Goal: Download file/media

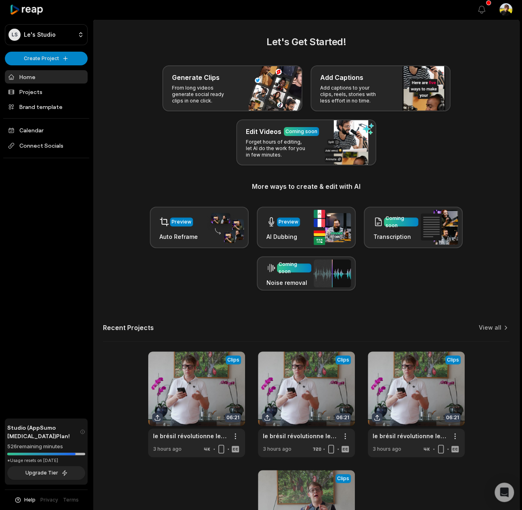
click at [115, 76] on div "Generate Clips From long videos generate social ready clips in one click. Add C…" at bounding box center [306, 115] width 406 height 100
click at [200, 366] on link at bounding box center [196, 404] width 97 height 106
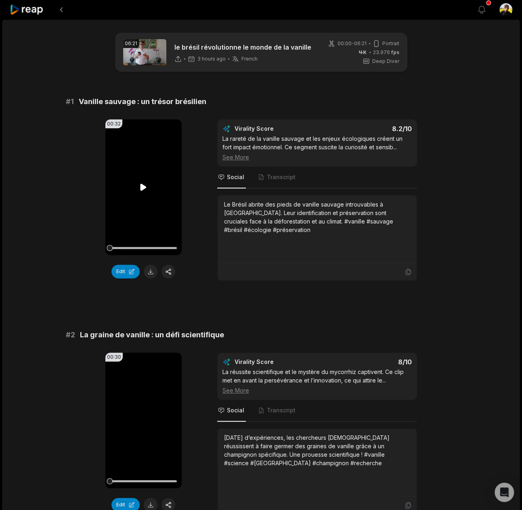
click at [146, 187] on icon at bounding box center [143, 187] width 6 height 7
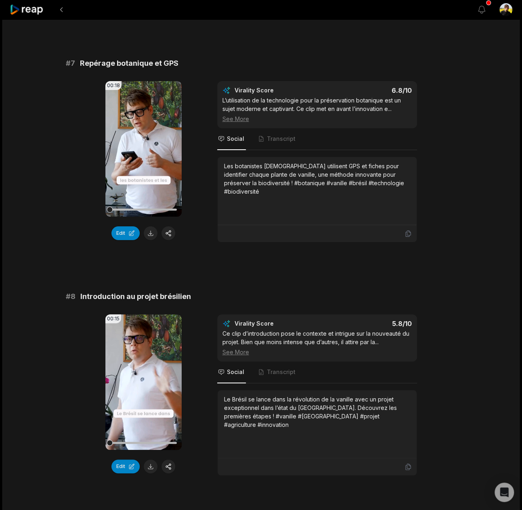
scroll to position [1458, 0]
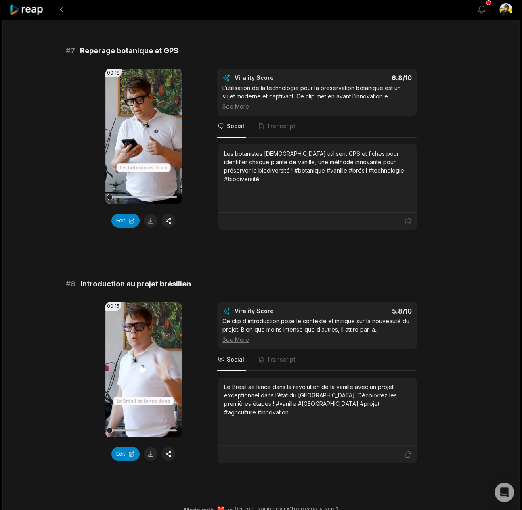
click at [144, 331] on video "Your browser does not support mp4 format." at bounding box center [143, 370] width 76 height 136
click at [148, 447] on button at bounding box center [151, 454] width 14 height 14
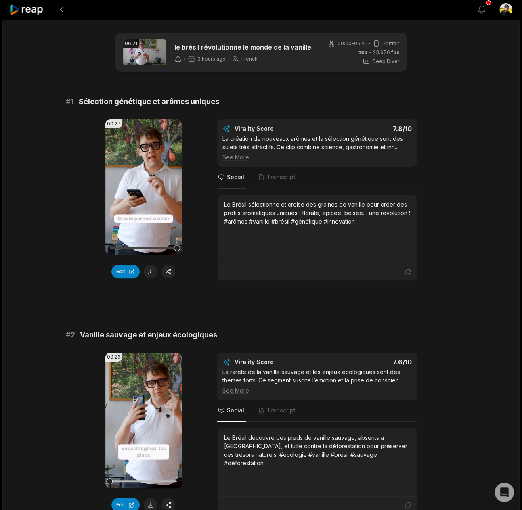
click at [165, 101] on span "Sélection génétique et arômes uniques" at bounding box center [149, 101] width 140 height 11
copy span "Sélection génétique et arômes uniques"
click at [315, 209] on div "Le Brésil sélectionne et croise des graines de vanille pour créer des profils a…" at bounding box center [317, 212] width 186 height 25
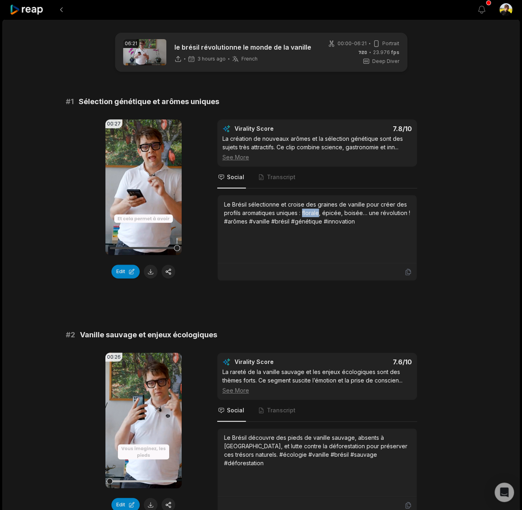
click at [315, 209] on div "Le Brésil sélectionne et croise des graines de vanille pour créer des profils a…" at bounding box center [317, 212] width 186 height 25
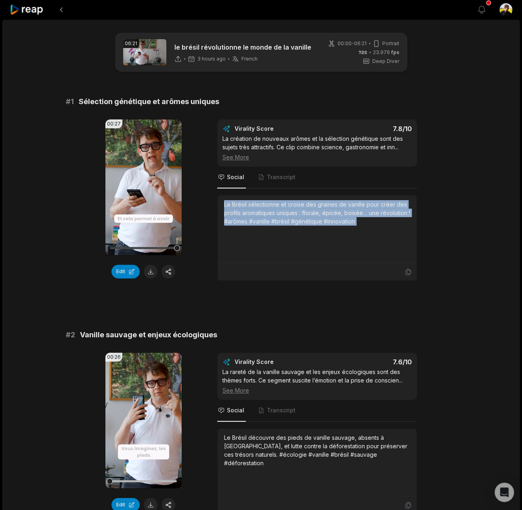
click at [315, 209] on div "Le Brésil sélectionne et croise des graines de vanille pour créer des profils a…" at bounding box center [317, 212] width 186 height 25
copy div "Le Brésil sélectionne et croise des graines de vanille pour créer des profils a…"
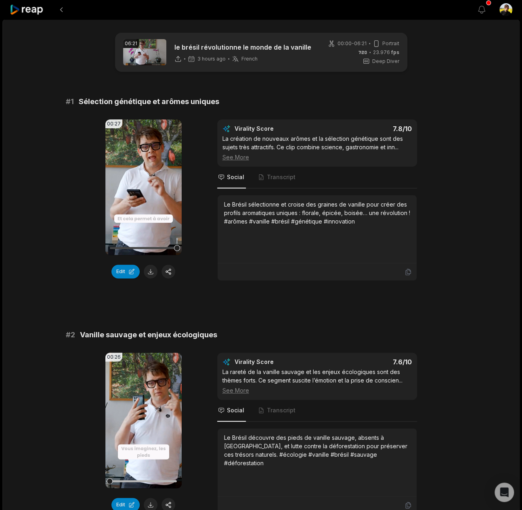
click at [198, 101] on span "Sélection génétique et arômes uniques" at bounding box center [149, 101] width 140 height 11
copy span "Sélection génétique et arômes uniques"
click at [291, 200] on div "Le Brésil sélectionne et croise des graines de vanille pour créer des profils a…" at bounding box center [317, 212] width 186 height 25
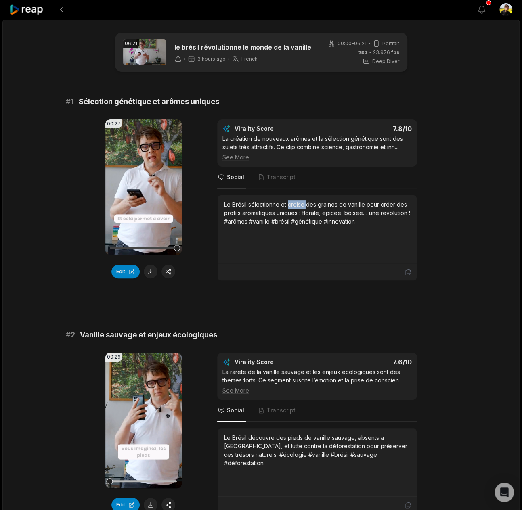
click at [291, 200] on div "Le Brésil sélectionne et croise des graines de vanille pour créer des profils a…" at bounding box center [317, 212] width 186 height 25
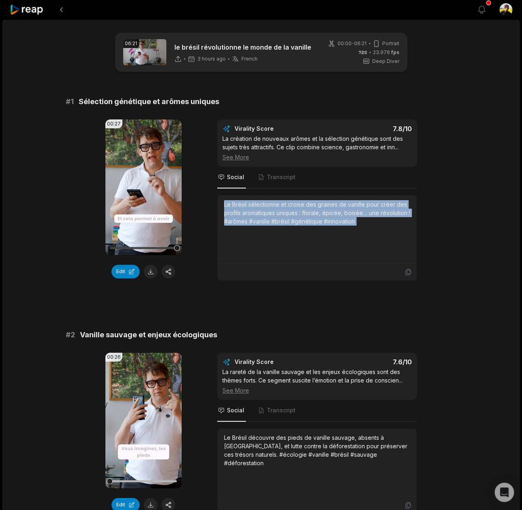
click at [291, 200] on div "Le Brésil sélectionne et croise des graines de vanille pour créer des profils a…" at bounding box center [317, 212] width 186 height 25
copy div "Le Brésil sélectionne et croise des graines de vanille pour créer des profils a…"
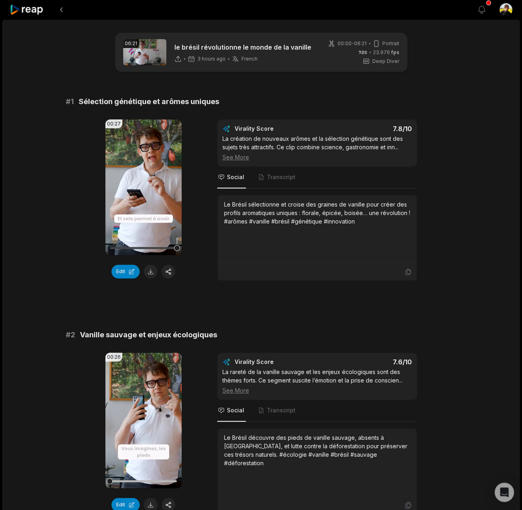
copy span "Sélection génétique et arômes uniques"
click at [292, 210] on div "Le Brésil sélectionne et croise des graines de vanille pour créer des profils a…" at bounding box center [317, 212] width 186 height 25
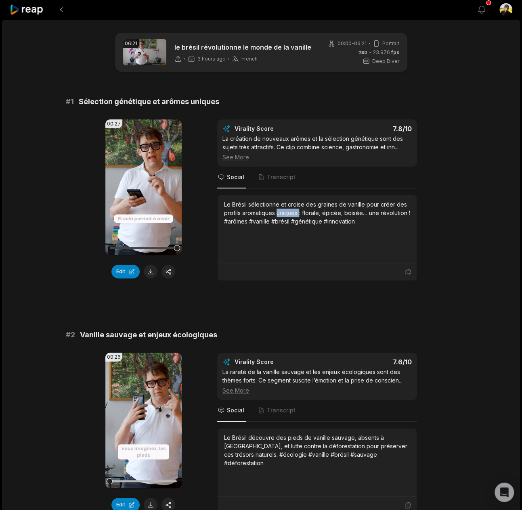
click at [292, 210] on div "Le Brésil sélectionne et croise des graines de vanille pour créer des profils a…" at bounding box center [317, 212] width 186 height 25
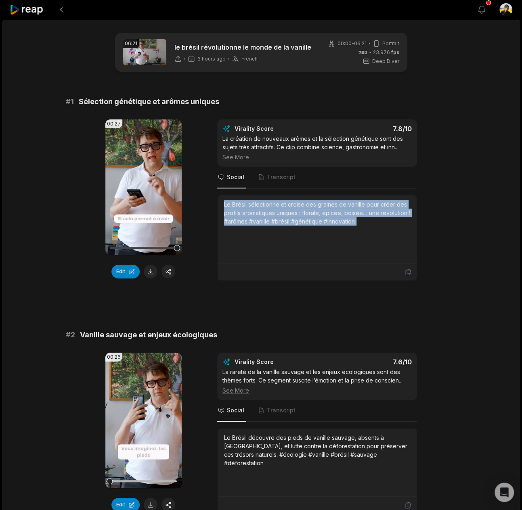
click at [292, 210] on div "Le Brésil sélectionne et croise des graines de vanille pour créer des profils a…" at bounding box center [317, 212] width 186 height 25
copy div "Le Brésil sélectionne et croise des graines de vanille pour créer des profils a…"
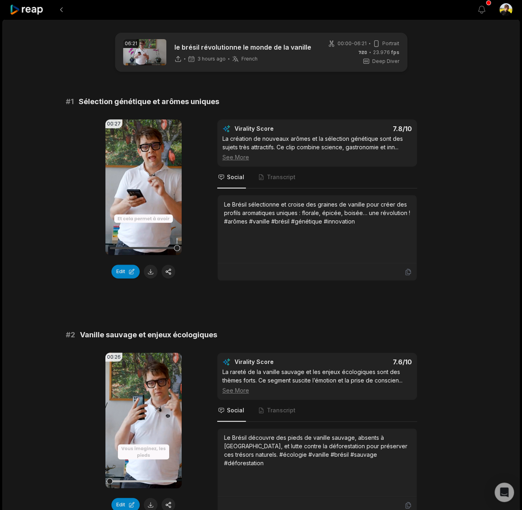
click at [173, 334] on span "Vanille sauvage et enjeux écologiques" at bounding box center [148, 334] width 137 height 11
copy span "Vanille sauvage et enjeux écologiques"
click at [293, 453] on div "Le Brésil découvre des pieds de vanille sauvage, absents à [GEOGRAPHIC_DATA], e…" at bounding box center [317, 450] width 186 height 34
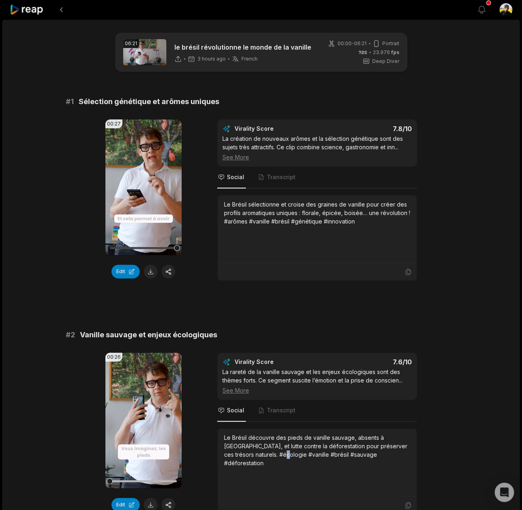
click at [293, 453] on div "Le Brésil découvre des pieds de vanille sauvage, absents à [GEOGRAPHIC_DATA], e…" at bounding box center [317, 450] width 186 height 34
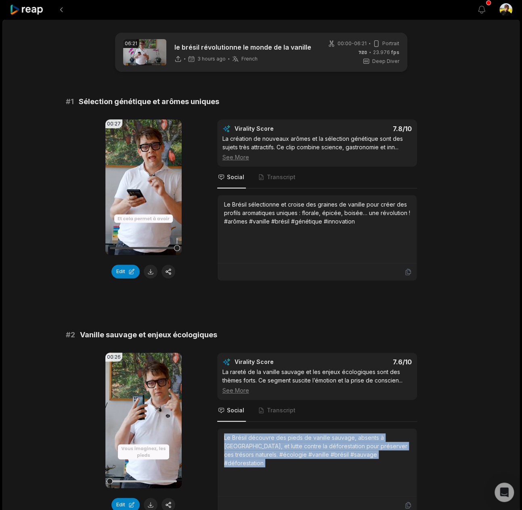
click at [293, 453] on div "Le Brésil découvre des pieds de vanille sauvage, absents à [GEOGRAPHIC_DATA], e…" at bounding box center [317, 450] width 186 height 34
copy div "Le Brésil découvre des pieds de vanille sauvage, absents à [GEOGRAPHIC_DATA], e…"
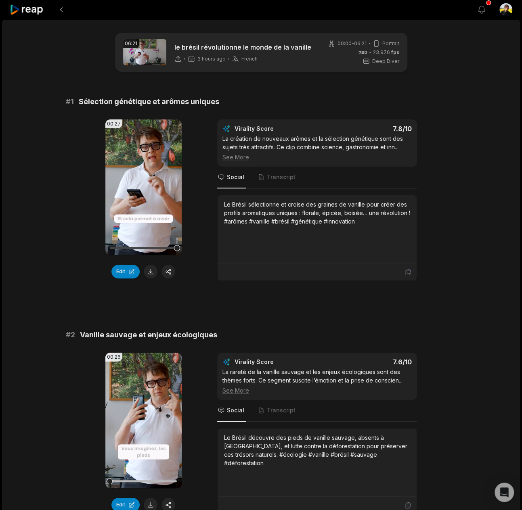
click at [177, 336] on span "Vanille sauvage et enjeux écologiques" at bounding box center [148, 334] width 137 height 11
click at [335, 438] on div "Le Brésil découvre des pieds de vanille sauvage, absents à [GEOGRAPHIC_DATA], e…" at bounding box center [317, 450] width 186 height 34
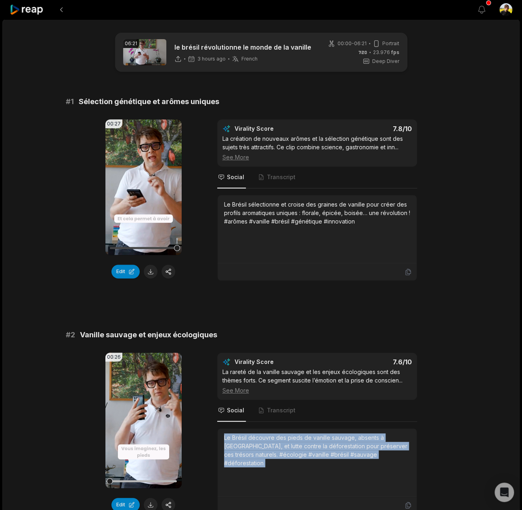
click at [335, 438] on div "Le Brésil découvre des pieds de vanille sauvage, absents à [GEOGRAPHIC_DATA], e…" at bounding box center [317, 450] width 186 height 34
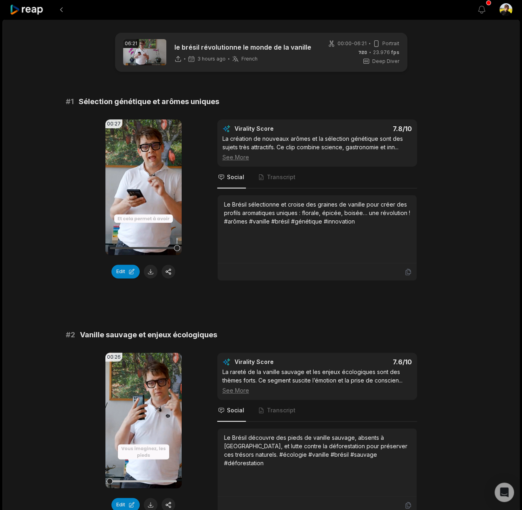
click at [203, 340] on div "# 2 Vanille sauvage et enjeux écologiques 00:26 Your browser does not support m…" at bounding box center [261, 421] width 390 height 185
click at [202, 338] on span "Vanille sauvage et enjeux écologiques" at bounding box center [148, 334] width 137 height 11
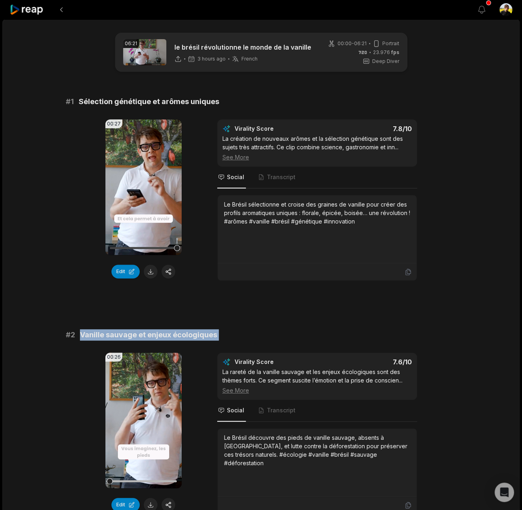
click at [202, 338] on span "Vanille sauvage et enjeux écologiques" at bounding box center [148, 334] width 137 height 11
click at [286, 445] on div "Le Brésil découvre des pieds de vanille sauvage, absents à [GEOGRAPHIC_DATA], e…" at bounding box center [317, 450] width 186 height 34
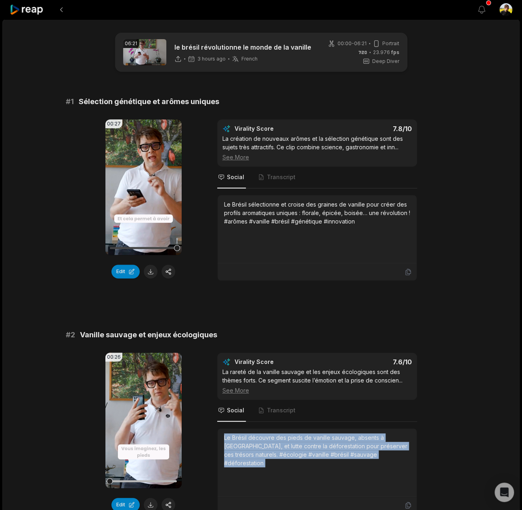
click at [286, 445] on div "Le Brésil découvre des pieds de vanille sauvage, absents à [GEOGRAPHIC_DATA], e…" at bounding box center [317, 450] width 186 height 34
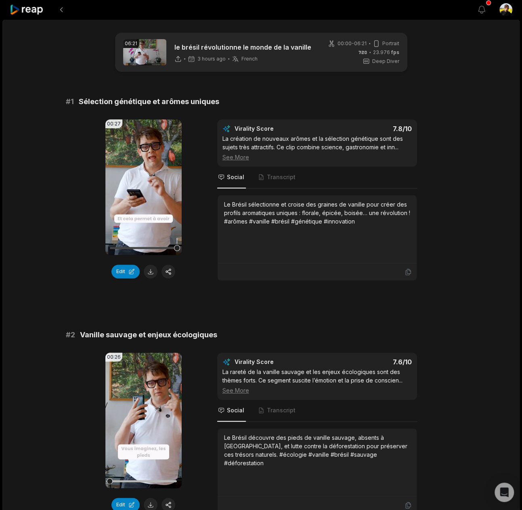
click at [197, 329] on span "Vanille sauvage et enjeux écologiques" at bounding box center [148, 334] width 137 height 11
click at [274, 444] on div "Le Brésil découvre des pieds de vanille sauvage, absents à [GEOGRAPHIC_DATA], e…" at bounding box center [317, 450] width 186 height 34
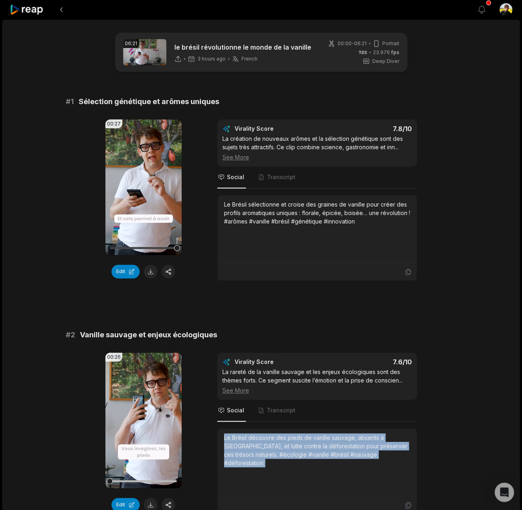
click at [274, 444] on div "Le Brésil découvre des pieds de vanille sauvage, absents à [GEOGRAPHIC_DATA], e…" at bounding box center [317, 450] width 186 height 34
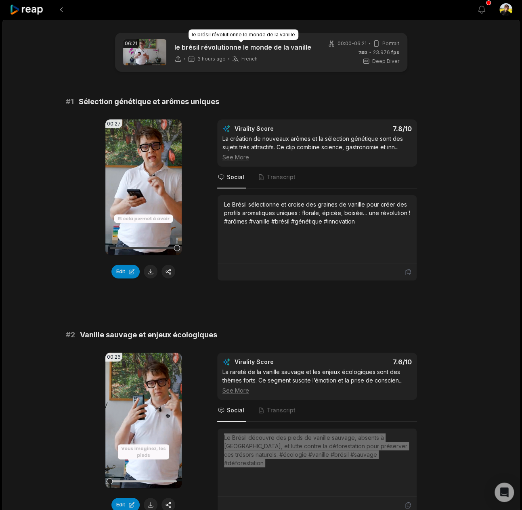
scroll to position [349, 0]
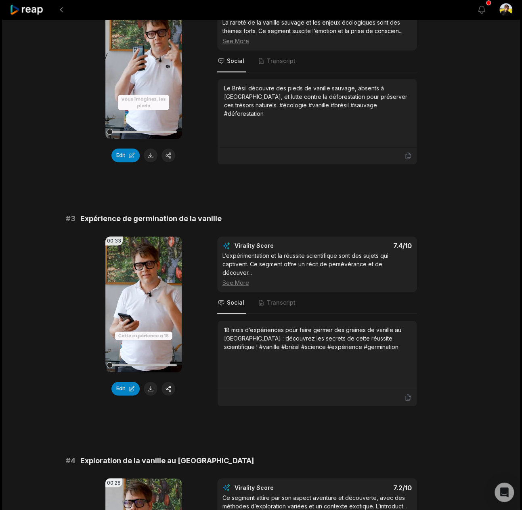
click at [208, 220] on span "Expérience de germination de la vanille" at bounding box center [150, 218] width 141 height 11
click at [208, 219] on span "Expérience de germination de la vanille" at bounding box center [150, 218] width 141 height 11
click at [300, 326] on div "18 mois d’expériences pour faire germer des graines de vanille au [GEOGRAPHIC_D…" at bounding box center [317, 338] width 186 height 25
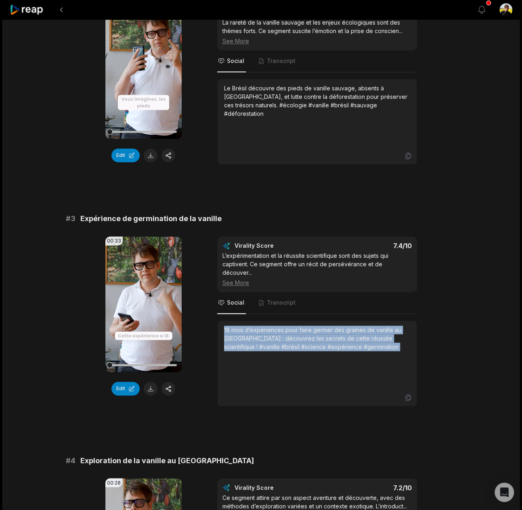
click at [300, 326] on div "18 mois d’expériences pour faire germer des graines de vanille au [GEOGRAPHIC_D…" at bounding box center [317, 338] width 186 height 25
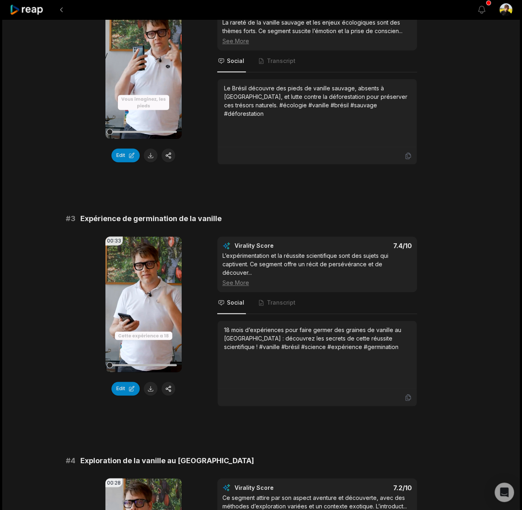
click at [173, 221] on span "Expérience de germination de la vanille" at bounding box center [150, 218] width 141 height 11
click at [292, 326] on div "18 mois d’expériences pour faire germer des graines de vanille au [GEOGRAPHIC_D…" at bounding box center [317, 338] width 186 height 25
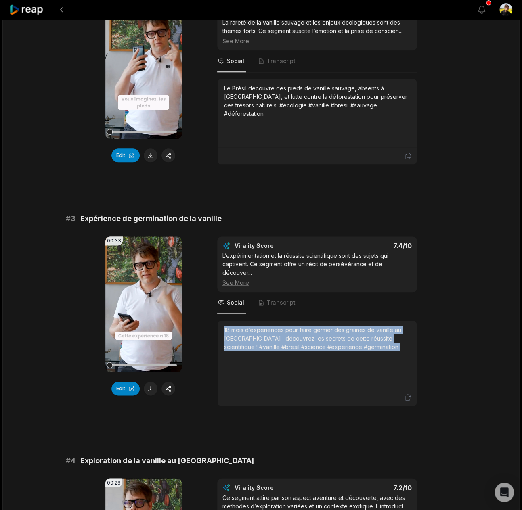
click at [292, 326] on div "18 mois d’expériences pour faire germer des graines de vanille au [GEOGRAPHIC_D…" at bounding box center [317, 338] width 186 height 25
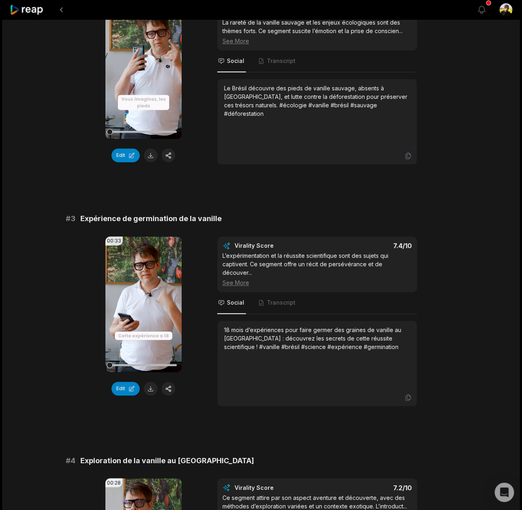
click at [167, 217] on span "Expérience de germination de la vanille" at bounding box center [150, 218] width 141 height 11
click at [313, 326] on div "18 mois d’expériences pour faire germer des graines de vanille au [GEOGRAPHIC_D…" at bounding box center [317, 338] width 186 height 25
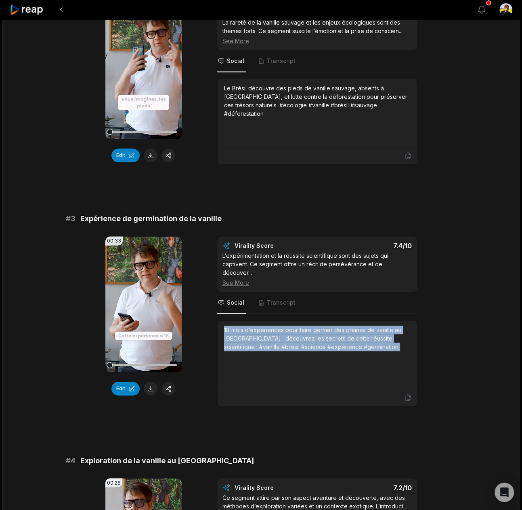
click at [313, 326] on div "18 mois d’expériences pour faire germer des graines de vanille au [GEOGRAPHIC_D…" at bounding box center [317, 338] width 186 height 25
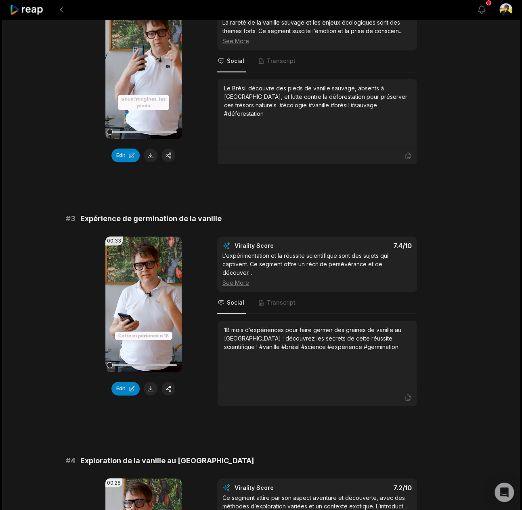
click at [248, 294] on nav "Social Transcript" at bounding box center [317, 303] width 200 height 22
click at [246, 326] on div "18 mois d’expériences pour faire germer des graines de vanille au [GEOGRAPHIC_D…" at bounding box center [317, 338] width 186 height 25
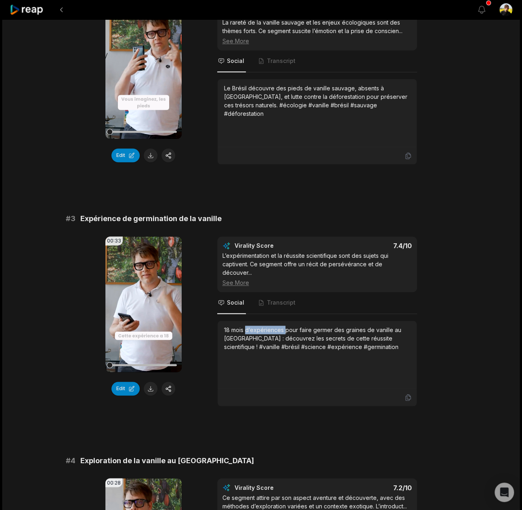
click at [246, 326] on div "18 mois d’expériences pour faire germer des graines de vanille au [GEOGRAPHIC_D…" at bounding box center [317, 338] width 186 height 25
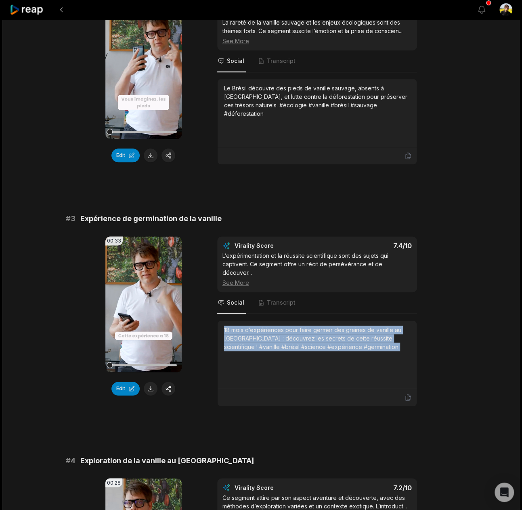
click at [246, 326] on div "18 mois d’expériences pour faire germer des graines de vanille au [GEOGRAPHIC_D…" at bounding box center [317, 338] width 186 height 25
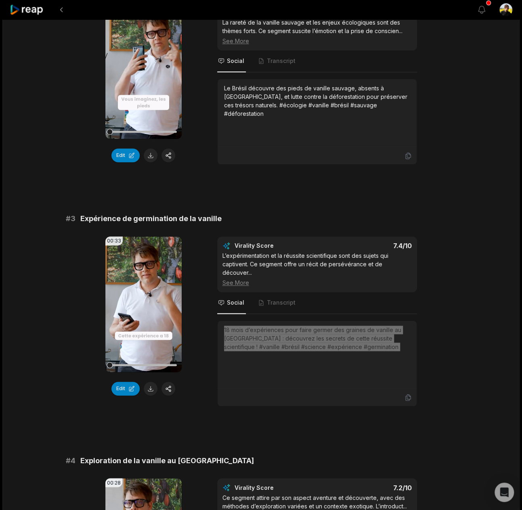
scroll to position [699, 0]
